Goal: Information Seeking & Learning: Learn about a topic

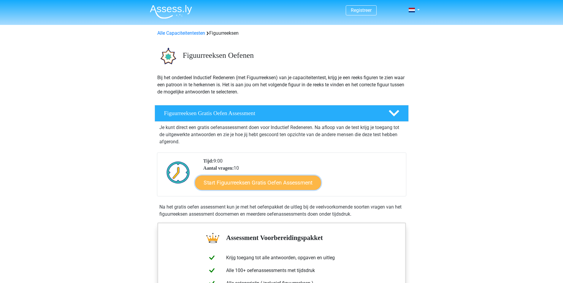
click at [237, 182] on link "Start Figuurreeksen Gratis Oefen Assessment" at bounding box center [258, 182] width 126 height 14
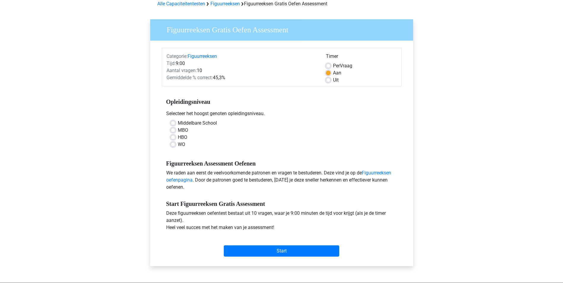
scroll to position [30, 0]
click at [178, 137] on label "HBO" at bounding box center [182, 137] width 9 height 7
click at [172, 137] on input "HBO" at bounding box center [173, 137] width 5 height 6
radio input "true"
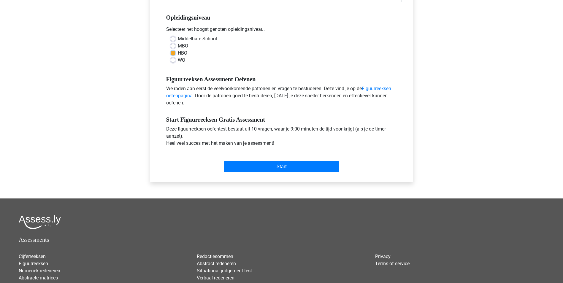
scroll to position [119, 0]
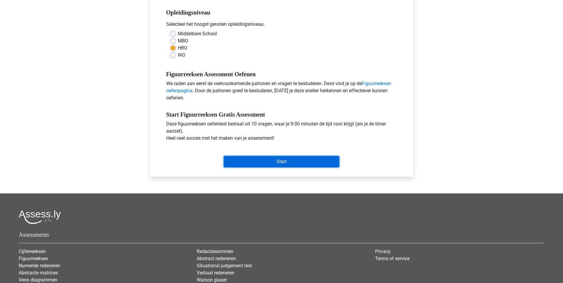
click at [256, 164] on input "Start" at bounding box center [281, 161] width 115 height 11
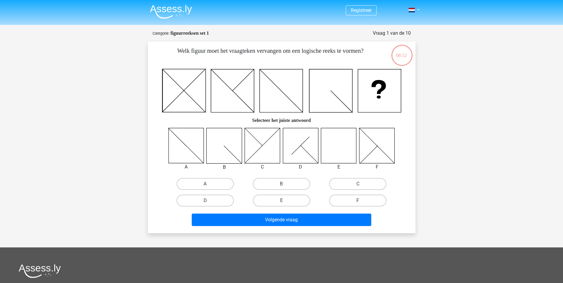
click at [351, 147] on icon at bounding box center [338, 145] width 35 height 35
click at [280, 199] on label "E" at bounding box center [281, 201] width 57 height 12
click at [281, 201] on input "E" at bounding box center [283, 203] width 4 height 4
radio input "true"
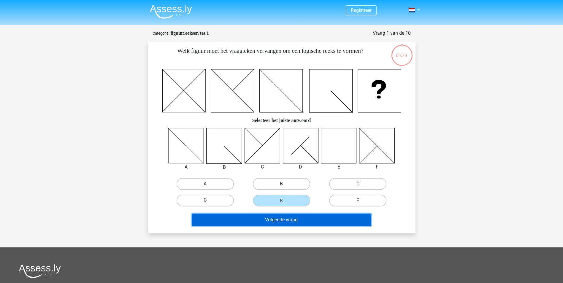
click at [305, 220] on button "Volgende vraag" at bounding box center [282, 220] width 180 height 12
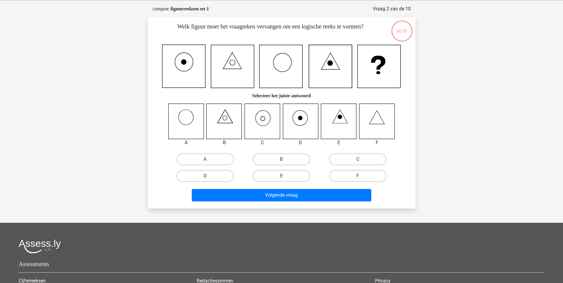
scroll to position [30, 0]
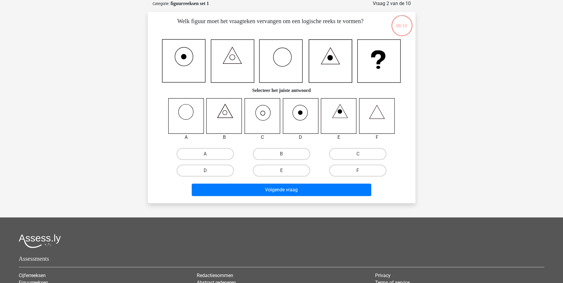
click at [227, 116] on icon at bounding box center [224, 115] width 35 height 35
click at [260, 116] on icon at bounding box center [262, 115] width 35 height 35
click at [349, 155] on label "C" at bounding box center [357, 154] width 57 height 12
click at [358, 155] on input "C" at bounding box center [360, 156] width 4 height 4
radio input "true"
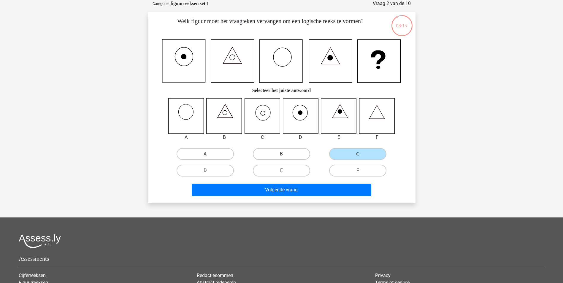
click at [260, 120] on icon at bounding box center [262, 115] width 35 height 35
drag, startPoint x: 260, startPoint y: 120, endPoint x: 253, endPoint y: 124, distance: 8.2
click at [253, 124] on icon at bounding box center [262, 115] width 35 height 35
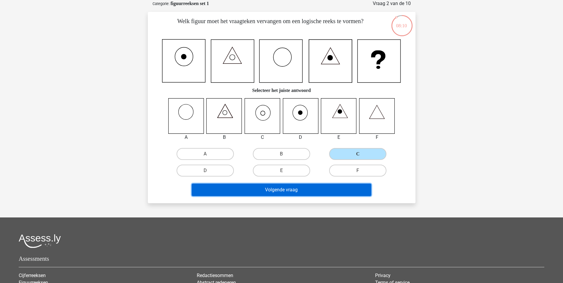
click at [326, 191] on button "Volgende vraag" at bounding box center [282, 190] width 180 height 12
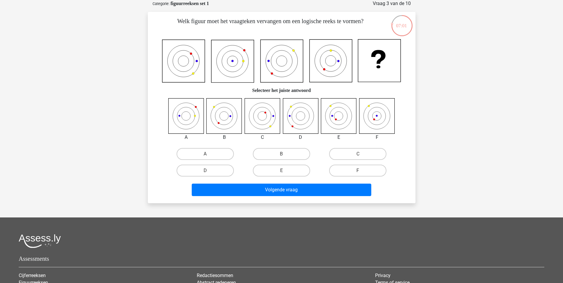
click at [337, 118] on icon at bounding box center [338, 115] width 35 height 35
click at [304, 166] on label "E" at bounding box center [281, 171] width 57 height 12
click at [285, 171] on input "E" at bounding box center [283, 173] width 4 height 4
radio input "true"
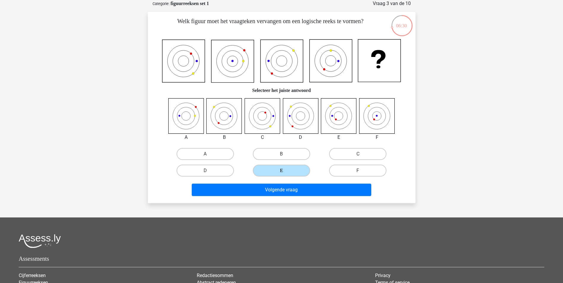
click at [213, 64] on icon at bounding box center [232, 61] width 43 height 43
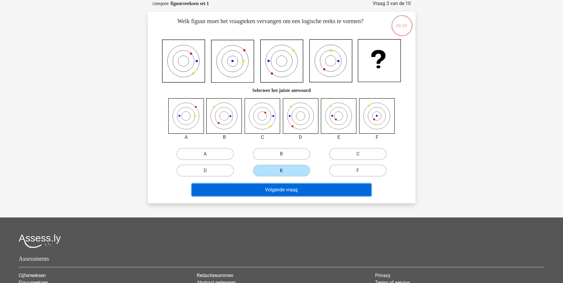
click at [334, 190] on button "Volgende vraag" at bounding box center [282, 190] width 180 height 12
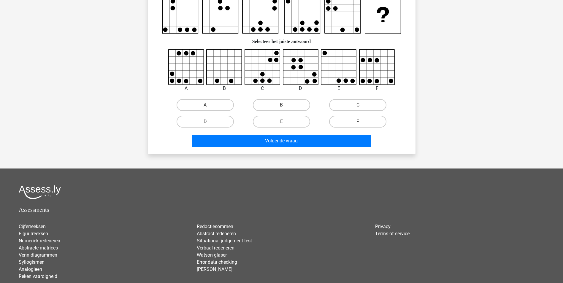
scroll to position [0, 0]
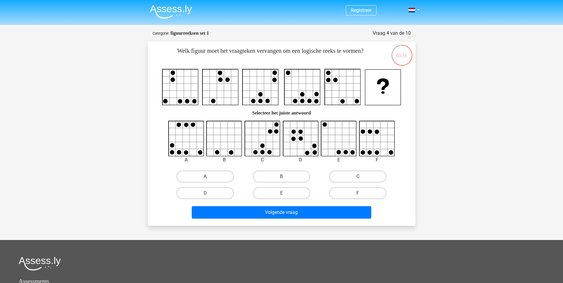
click at [319, 113] on h6 "Selecteer het juiste antwoord" at bounding box center [281, 110] width 249 height 10
click at [309, 111] on h6 "Selecteer het juiste antwoord" at bounding box center [281, 110] width 249 height 10
drag, startPoint x: 309, startPoint y: 111, endPoint x: 329, endPoint y: 112, distance: 19.9
click at [322, 109] on h6 "Selecteer het juiste antwoord" at bounding box center [281, 110] width 249 height 10
click at [422, 139] on div "05:29 Vraag 4 van de 10 Categorie: figuurreeksen set 1 Welk figuur moet het vra…" at bounding box center [282, 128] width 282 height 196
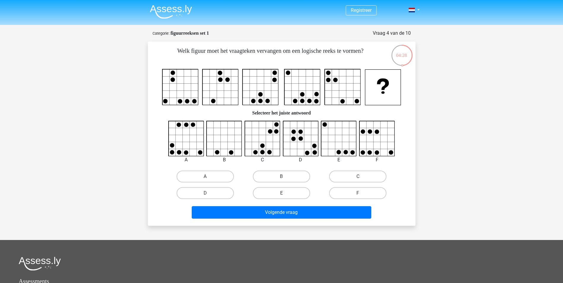
drag, startPoint x: 249, startPoint y: 150, endPoint x: 253, endPoint y: 150, distance: 4.0
click at [249, 150] on icon at bounding box center [262, 138] width 35 height 35
click at [354, 172] on label "C" at bounding box center [357, 177] width 57 height 12
click at [358, 177] on input "C" at bounding box center [360, 179] width 4 height 4
radio input "true"
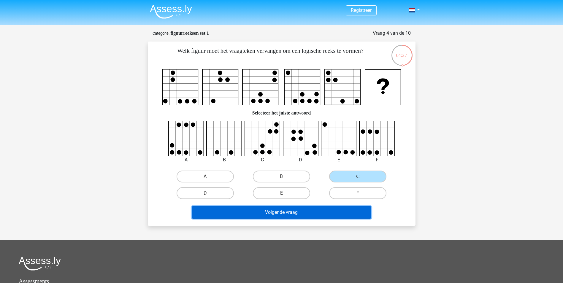
click at [337, 206] on button "Volgende vraag" at bounding box center [282, 212] width 180 height 12
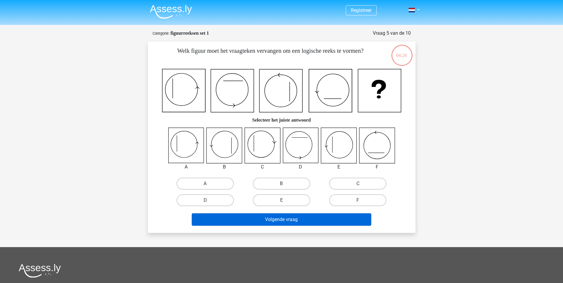
scroll to position [30, 0]
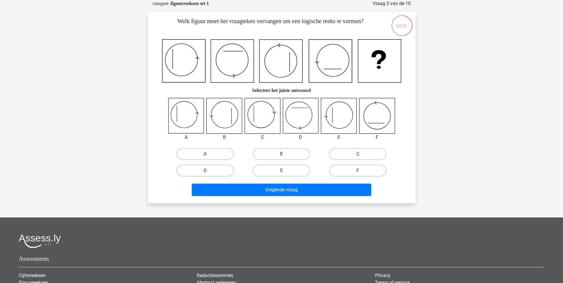
click at [187, 108] on icon at bounding box center [185, 115] width 35 height 35
click at [254, 112] on icon at bounding box center [262, 115] width 35 height 35
click at [332, 113] on icon at bounding box center [338, 115] width 35 height 35
click at [195, 115] on icon at bounding box center [185, 115] width 35 height 35
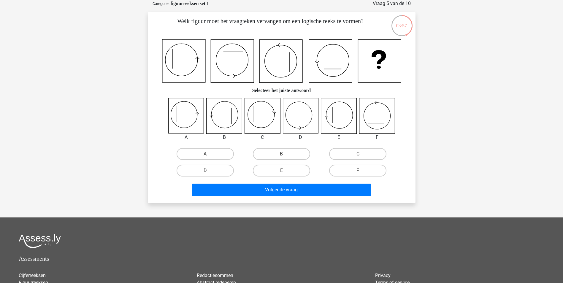
drag, startPoint x: 195, startPoint y: 115, endPoint x: 195, endPoint y: 88, distance: 27.0
click at [195, 88] on div "Welk figuur moet het vraagteken vervangen om een logische reeks te vormen? Sele…" at bounding box center [281, 108] width 263 height 182
drag, startPoint x: 195, startPoint y: 88, endPoint x: 191, endPoint y: 82, distance: 7.7
click at [191, 82] on icon at bounding box center [183, 60] width 43 height 43
click at [192, 118] on icon at bounding box center [185, 115] width 35 height 35
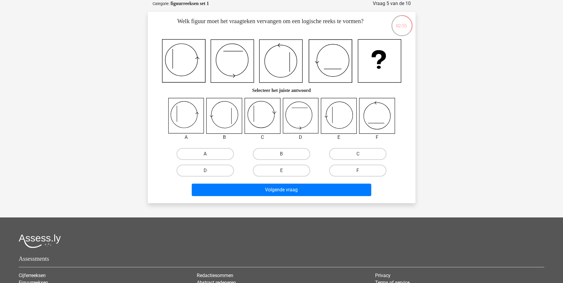
click at [213, 151] on label "A" at bounding box center [205, 154] width 57 height 12
click at [209, 154] on input "A" at bounding box center [207, 156] width 4 height 4
radio input "true"
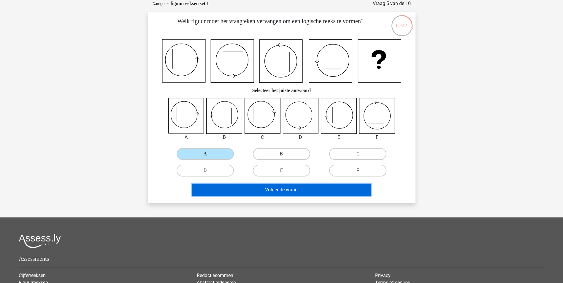
click at [309, 189] on button "Volgende vraag" at bounding box center [282, 190] width 180 height 12
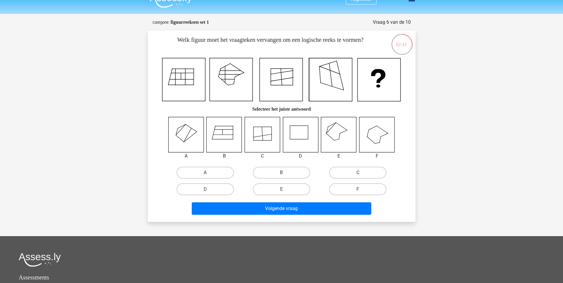
scroll to position [0, 0]
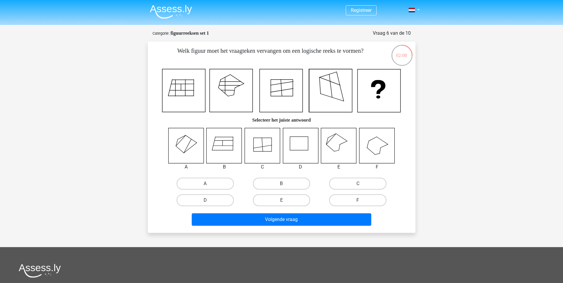
click at [337, 142] on icon at bounding box center [338, 145] width 35 height 35
click at [290, 201] on label "E" at bounding box center [281, 200] width 57 height 12
click at [285, 201] on input "E" at bounding box center [283, 202] width 4 height 4
radio input "true"
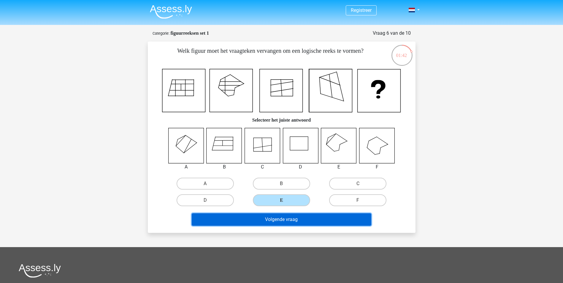
click at [358, 214] on button "Volgende vraag" at bounding box center [282, 219] width 180 height 12
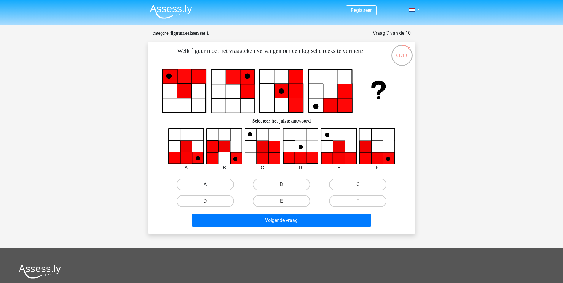
click at [203, 186] on label "A" at bounding box center [205, 185] width 57 height 12
click at [205, 186] on input "A" at bounding box center [207, 187] width 4 height 4
radio input "true"
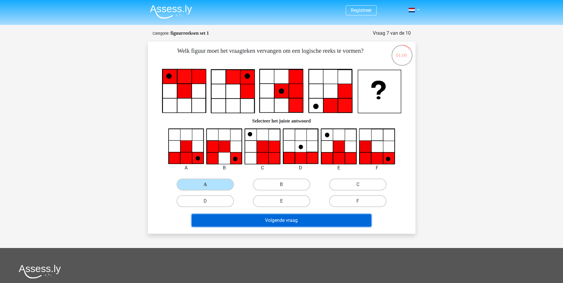
click at [256, 219] on button "Volgende vraag" at bounding box center [282, 220] width 180 height 12
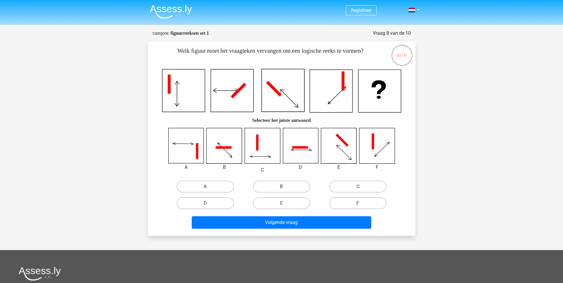
click at [228, 130] on icon at bounding box center [224, 145] width 35 height 35
click at [336, 145] on icon at bounding box center [338, 145] width 35 height 35
click at [338, 204] on label "F" at bounding box center [357, 203] width 57 height 12
click at [358, 204] on input "F" at bounding box center [360, 205] width 4 height 4
radio input "true"
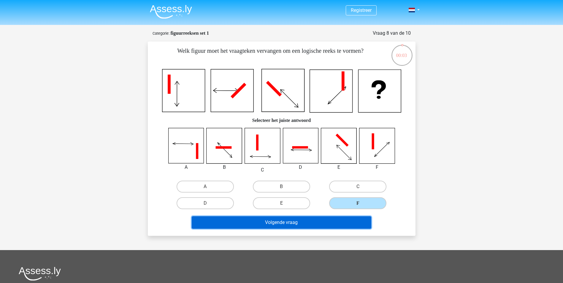
click at [334, 217] on button "Volgende vraag" at bounding box center [282, 222] width 180 height 12
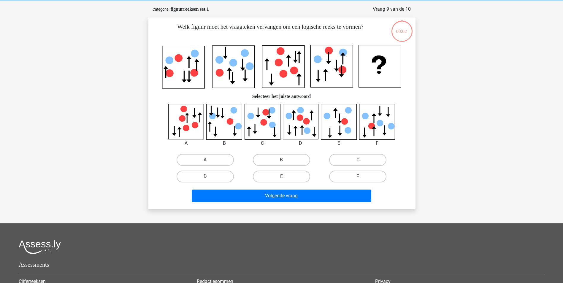
scroll to position [30, 0]
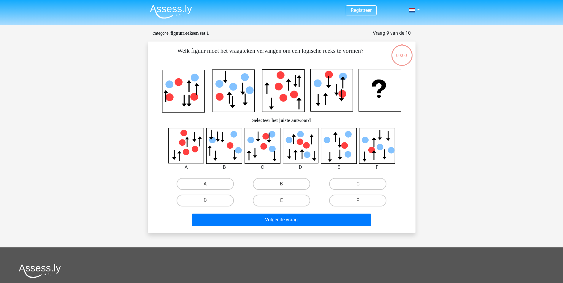
scroll to position [30, 0]
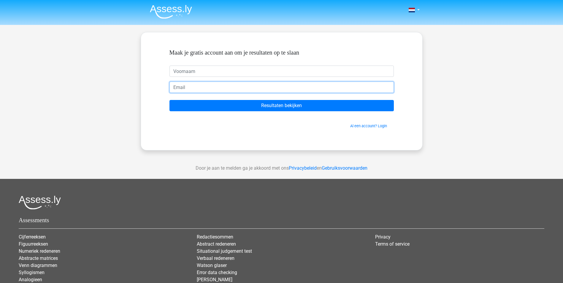
click at [188, 87] on input "email" at bounding box center [281, 87] width 224 height 11
type input "[PERSON_NAME][EMAIL_ADDRESS][DOMAIN_NAME]"
drag, startPoint x: 232, startPoint y: 89, endPoint x: 145, endPoint y: 87, distance: 86.7
click at [145, 87] on div "Maak je gratis account aan om je resultaten op te slaan [PERSON_NAME][EMAIL_ADD…" at bounding box center [282, 91] width 282 height 118
type input "\"
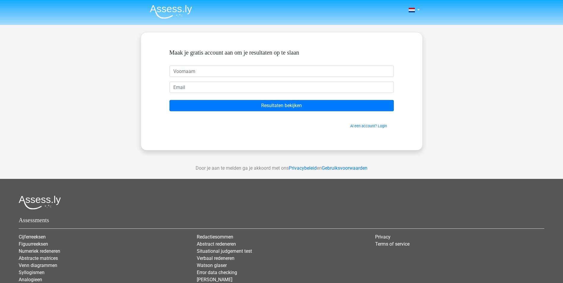
click at [248, 81] on form "Maak je gratis account aan om je resultaten op te slaan Resultaten bekijken Al …" at bounding box center [281, 89] width 224 height 80
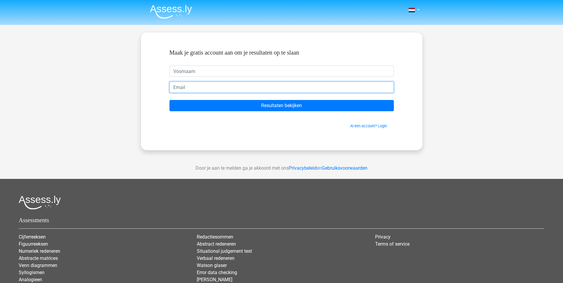
click at [243, 85] on input "email" at bounding box center [281, 87] width 224 height 11
type input "daniel.pasker@student.hu.nl"
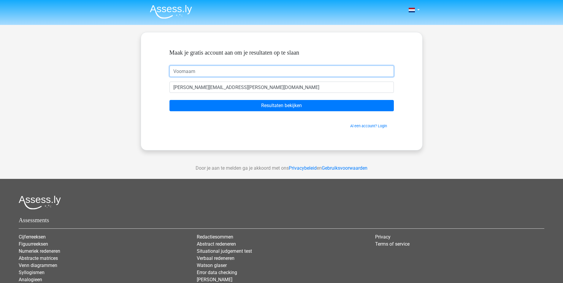
click at [219, 70] on input "text" at bounding box center [281, 71] width 224 height 11
type input "D"
click at [215, 118] on form "Maak je gratis account aan om je resultaten op te slaan D daniel.pasker@student…" at bounding box center [281, 89] width 224 height 80
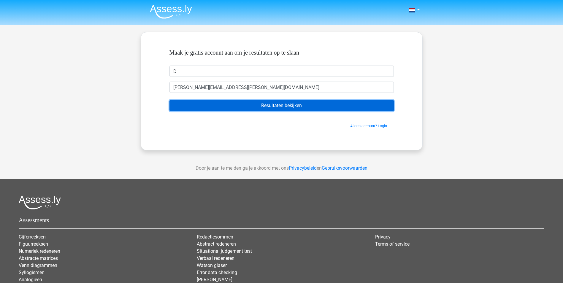
click at [211, 108] on input "Resultaten bekijken" at bounding box center [281, 105] width 224 height 11
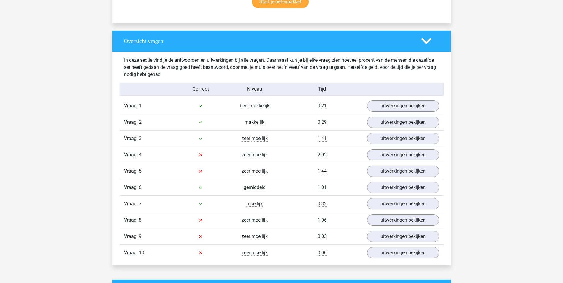
scroll to position [445, 0]
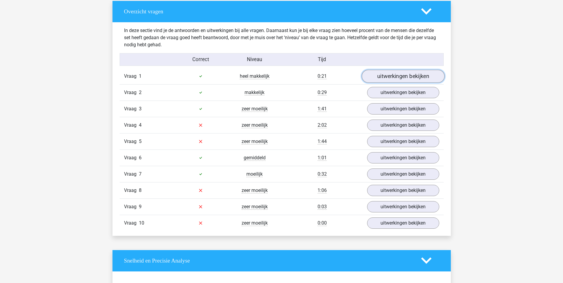
click at [402, 74] on link "uitwerkingen bekijken" at bounding box center [403, 76] width 83 height 13
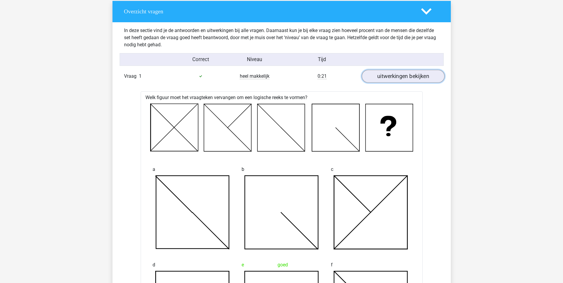
click at [402, 74] on link "uitwerkingen bekijken" at bounding box center [403, 76] width 83 height 13
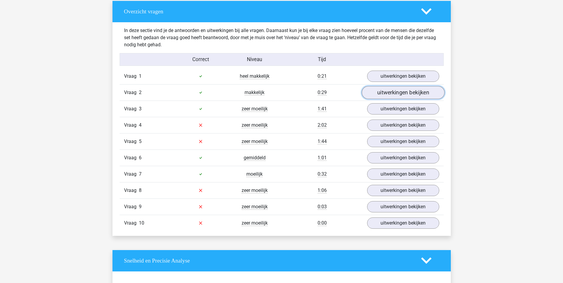
click at [400, 92] on link "uitwerkingen bekijken" at bounding box center [403, 92] width 83 height 13
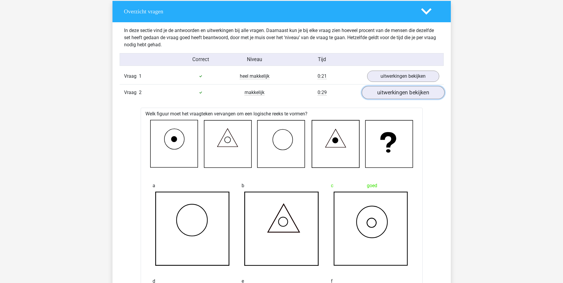
click at [400, 94] on link "uitwerkingen bekijken" at bounding box center [403, 92] width 83 height 13
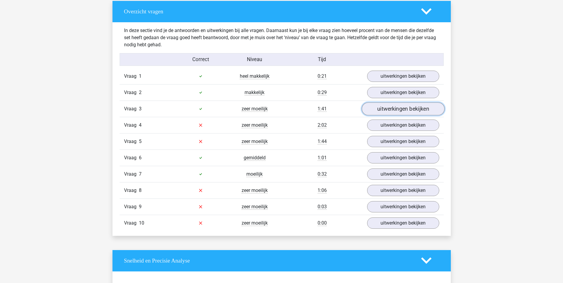
click at [399, 110] on link "uitwerkingen bekijken" at bounding box center [403, 108] width 83 height 13
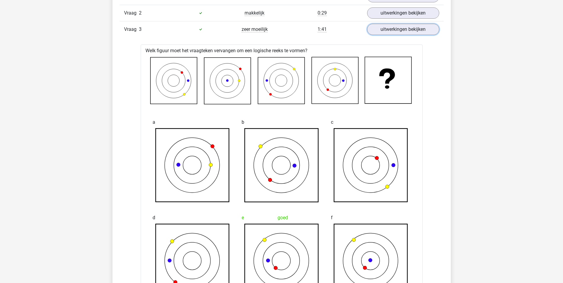
scroll to position [534, 0]
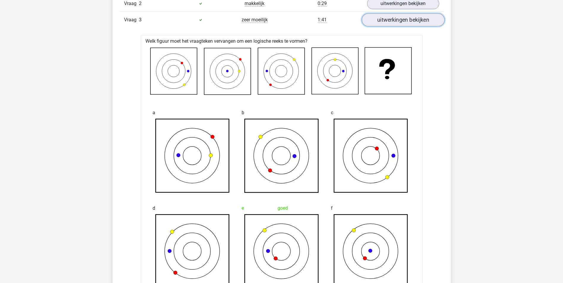
click at [386, 18] on link "uitwerkingen bekijken" at bounding box center [403, 19] width 83 height 13
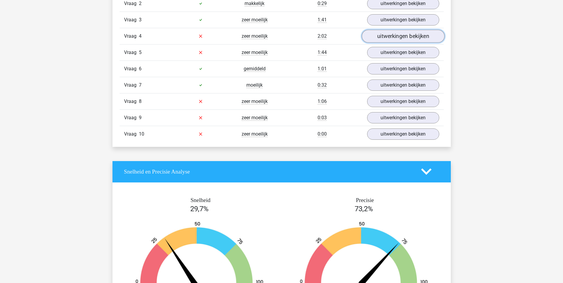
click at [384, 37] on link "uitwerkingen bekijken" at bounding box center [403, 36] width 83 height 13
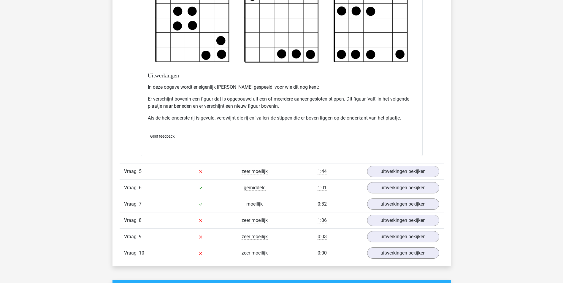
scroll to position [772, 0]
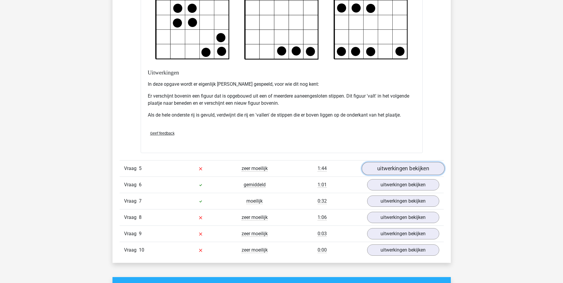
click at [398, 174] on link "uitwerkingen bekijken" at bounding box center [403, 168] width 83 height 13
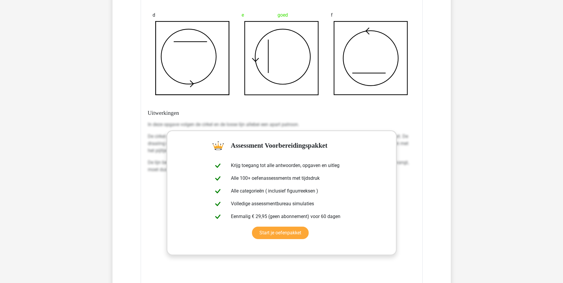
scroll to position [1128, 0]
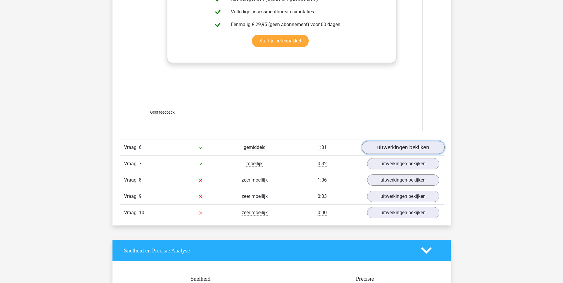
click at [386, 148] on link "uitwerkingen bekijken" at bounding box center [403, 147] width 83 height 13
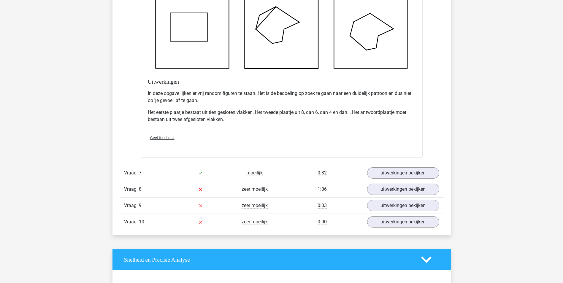
scroll to position [1662, 0]
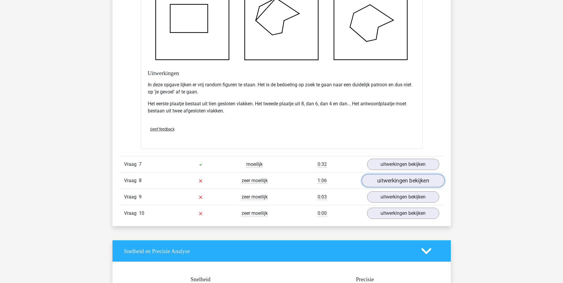
click at [385, 179] on link "uitwerkingen bekijken" at bounding box center [403, 180] width 83 height 13
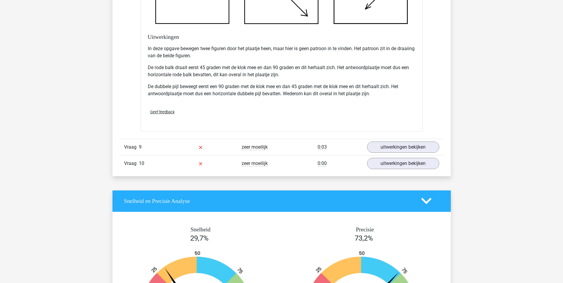
scroll to position [2108, 0]
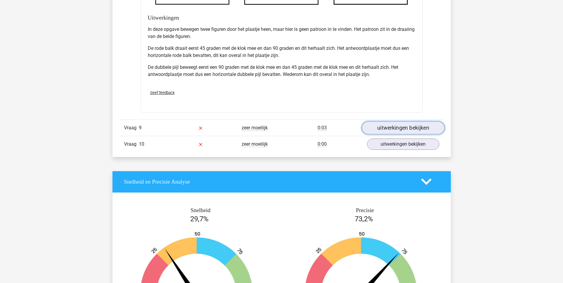
click at [378, 128] on link "uitwerkingen bekijken" at bounding box center [403, 127] width 83 height 13
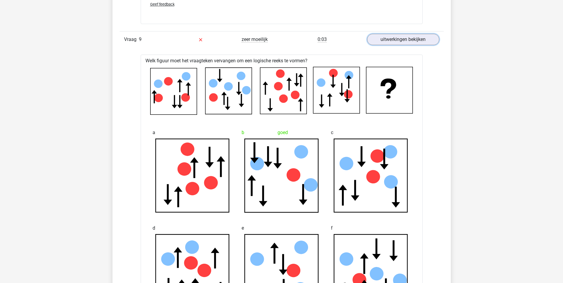
scroll to position [2197, 0]
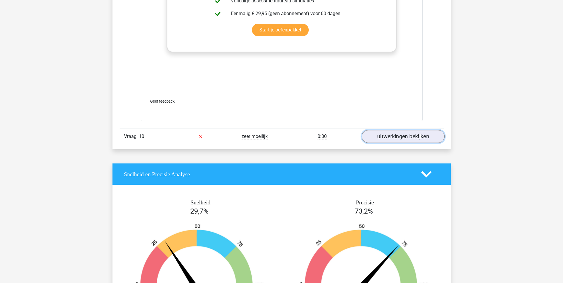
click at [377, 138] on link "uitwerkingen bekijken" at bounding box center [403, 136] width 83 height 13
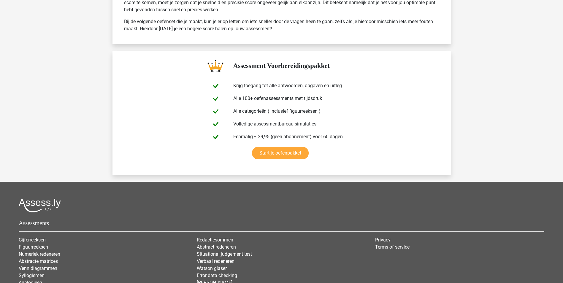
scroll to position [3472, 0]
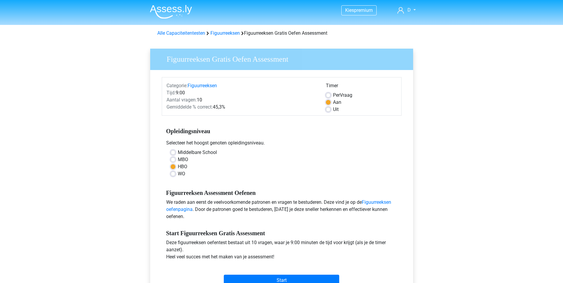
scroll to position [119, 0]
